Goal: Task Accomplishment & Management: Manage account settings

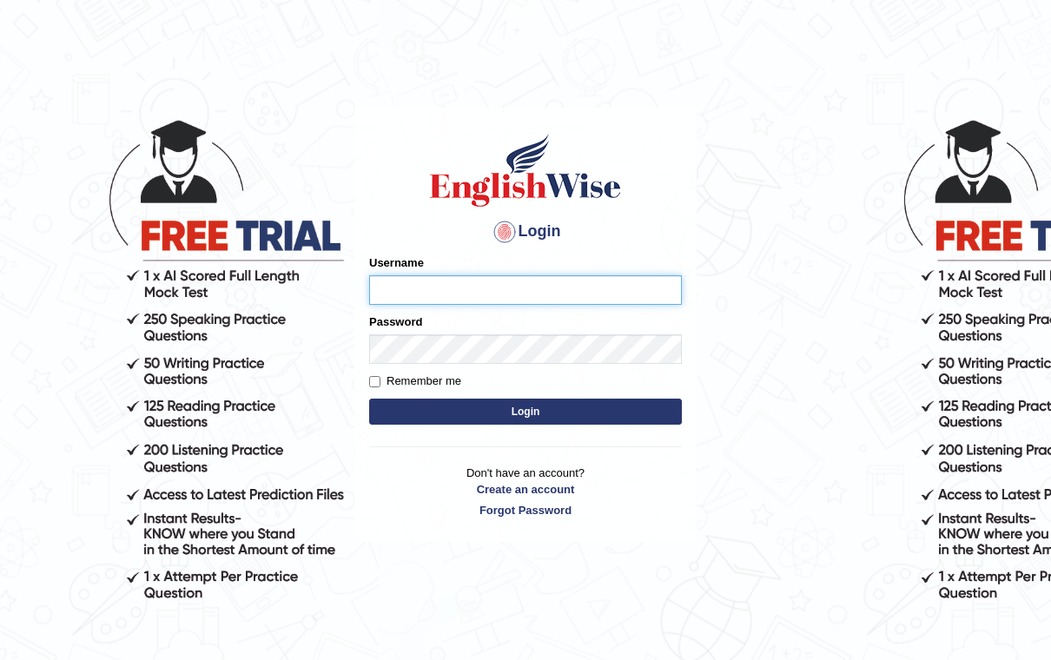
type input "kunwarrupesh"
click at [525, 411] on button "Login" at bounding box center [525, 412] width 313 height 26
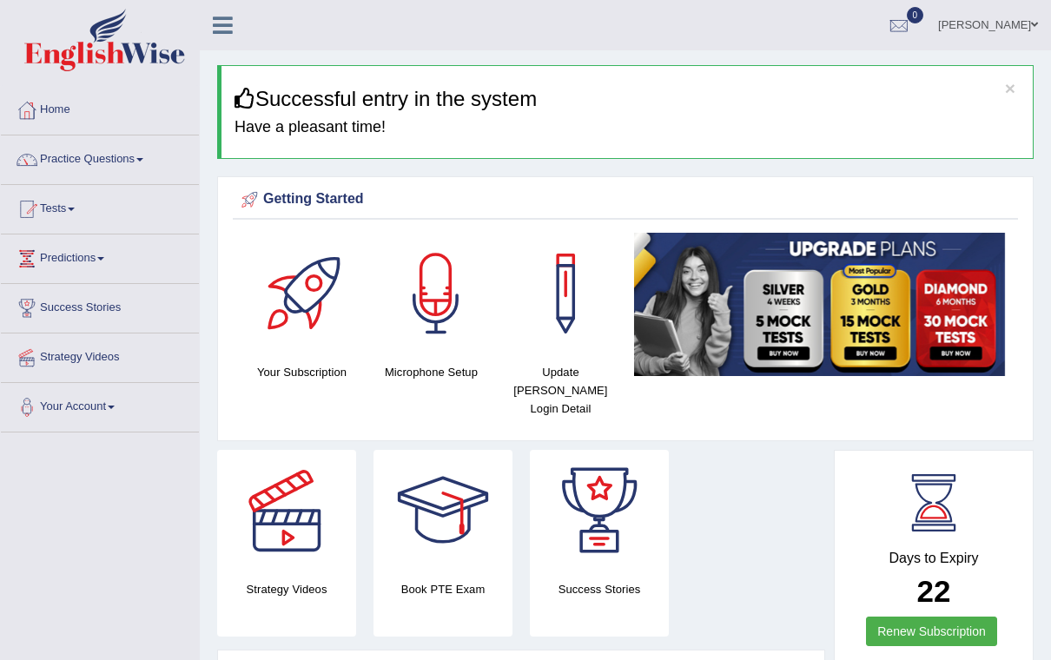
click at [219, 34] on icon at bounding box center [223, 25] width 20 height 23
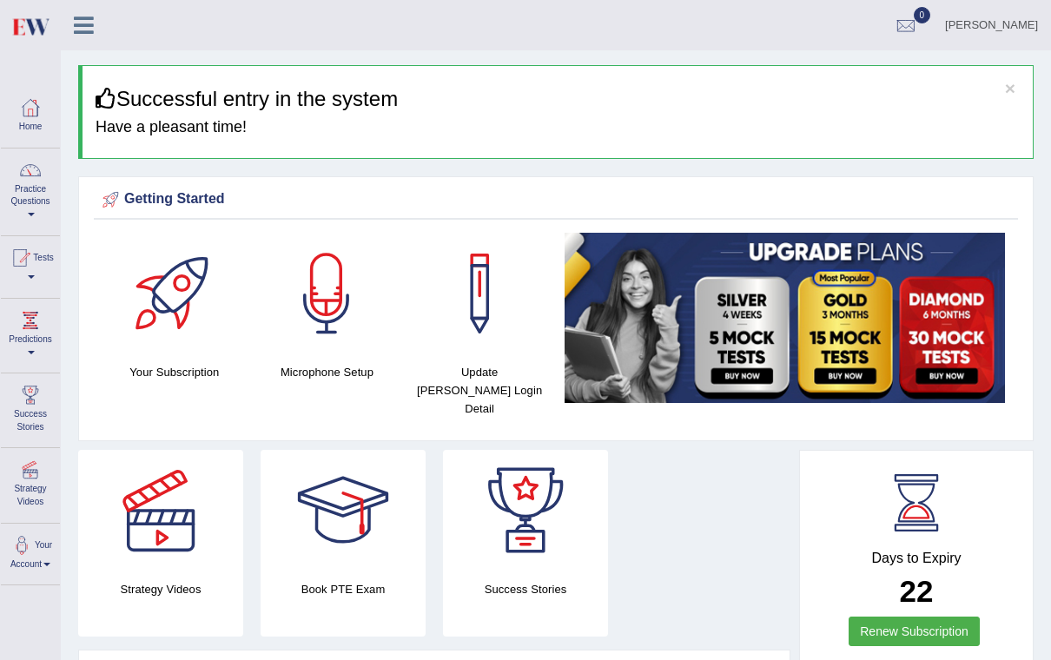
click at [10, 184] on link "Practice Questions" at bounding box center [30, 190] width 59 height 82
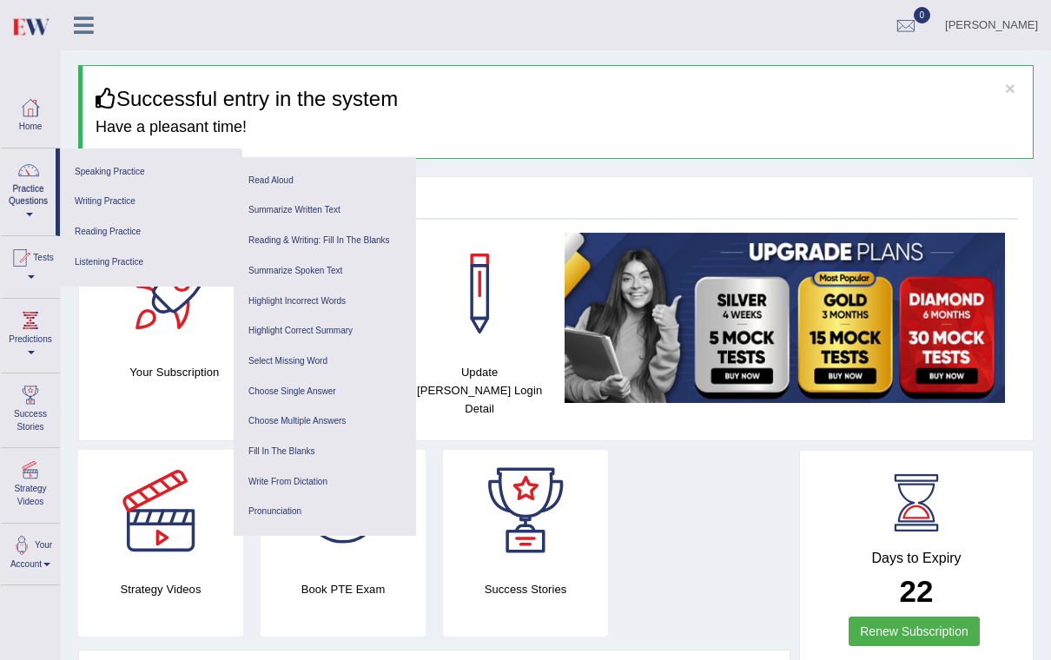
click at [1009, 489] on div at bounding box center [525, 330] width 1051 height 660
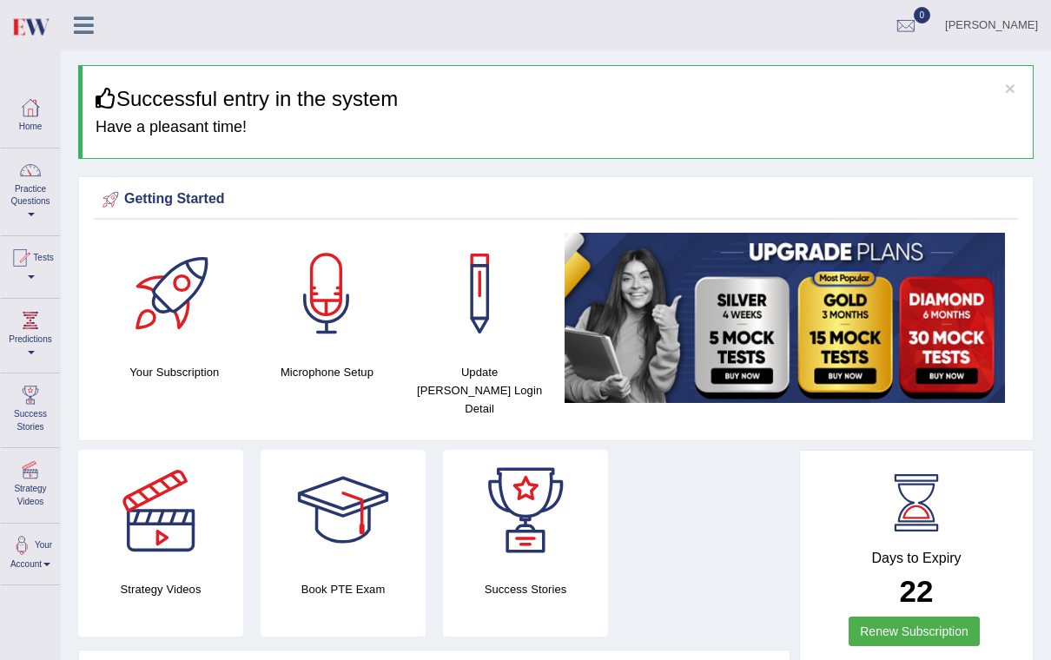
click at [1015, 23] on link "[PERSON_NAME]" at bounding box center [991, 22] width 119 height 45
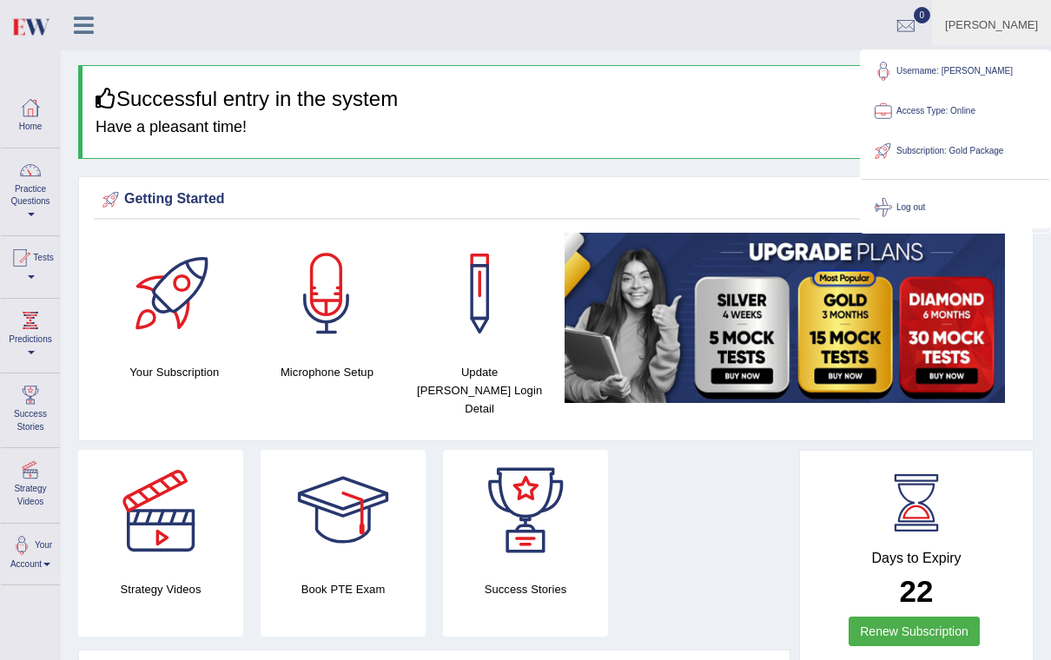
click at [959, 194] on link "Log out" at bounding box center [956, 208] width 188 height 40
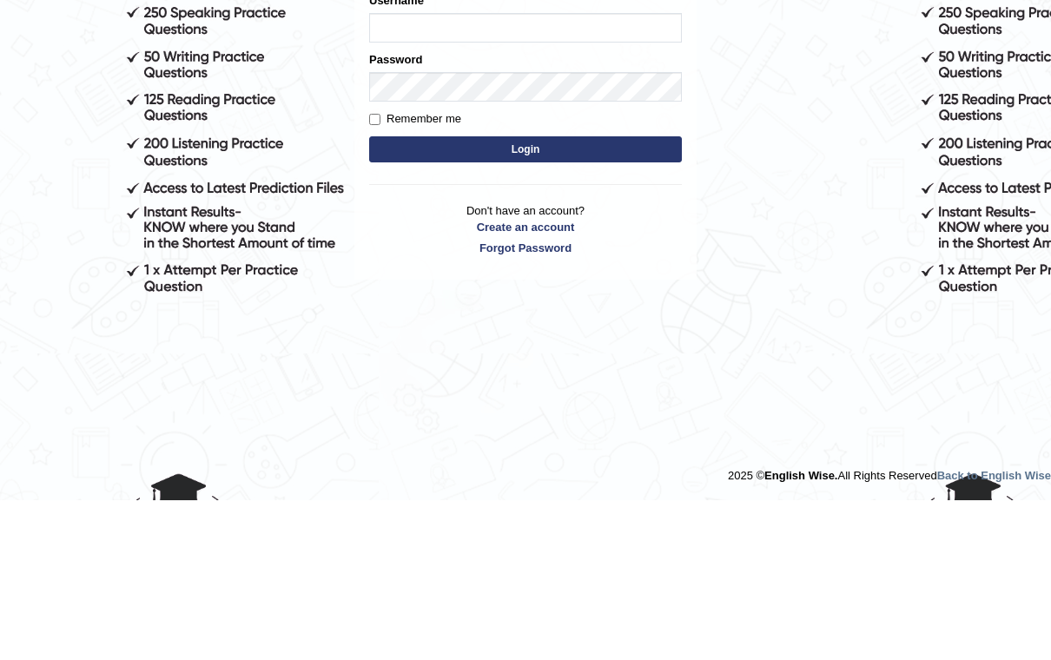
scroll to position [147, 0]
